Goal: Go to known website: Access a specific website the user already knows

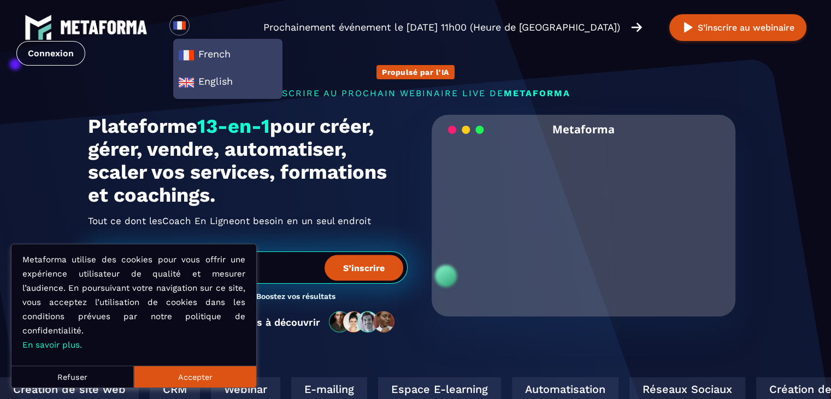
click at [93, 365] on button "Refuser" at bounding box center [72, 376] width 122 height 22
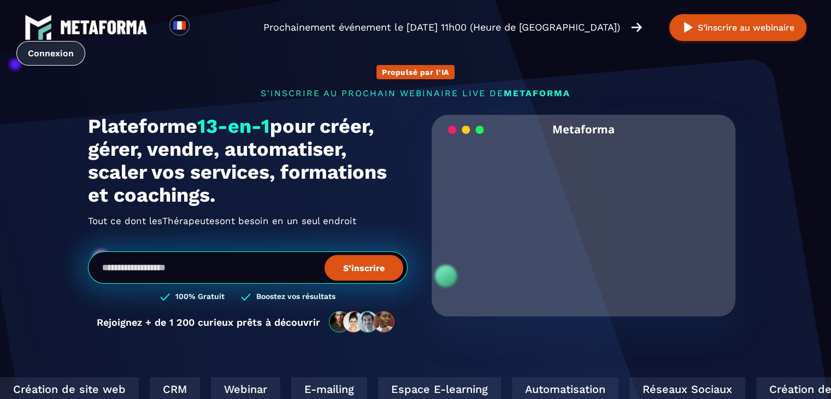
click at [85, 41] on link "Connexion" at bounding box center [50, 53] width 69 height 25
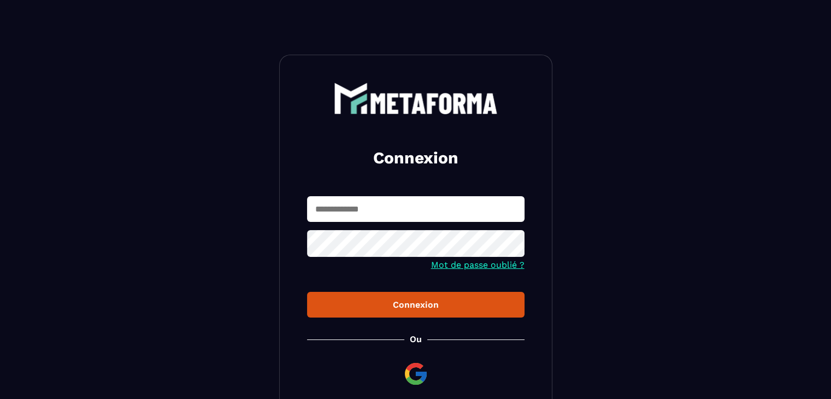
scroll to position [96, 0]
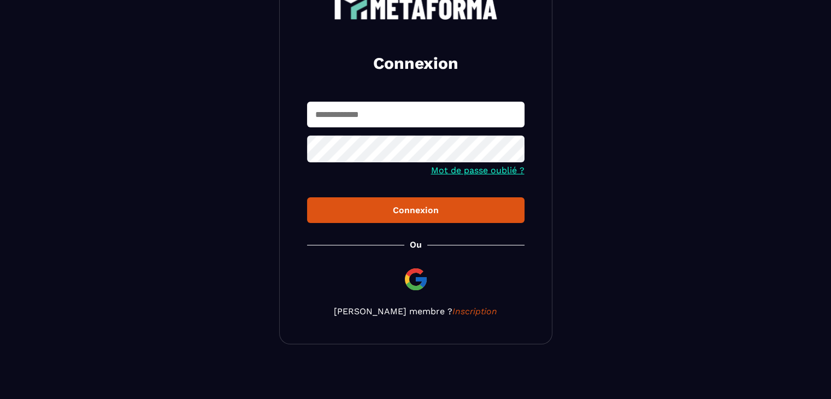
click at [414, 290] on img at bounding box center [416, 279] width 26 height 26
